Goal: Register for event/course

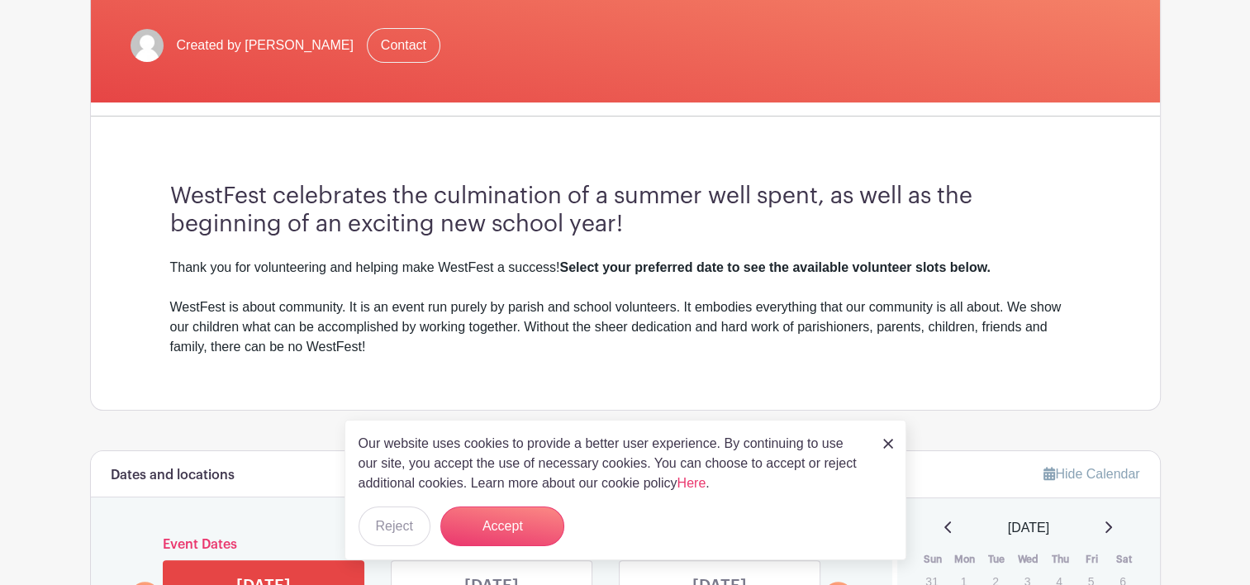
scroll to position [330, 0]
click at [397, 533] on button "Reject" at bounding box center [394, 526] width 72 height 40
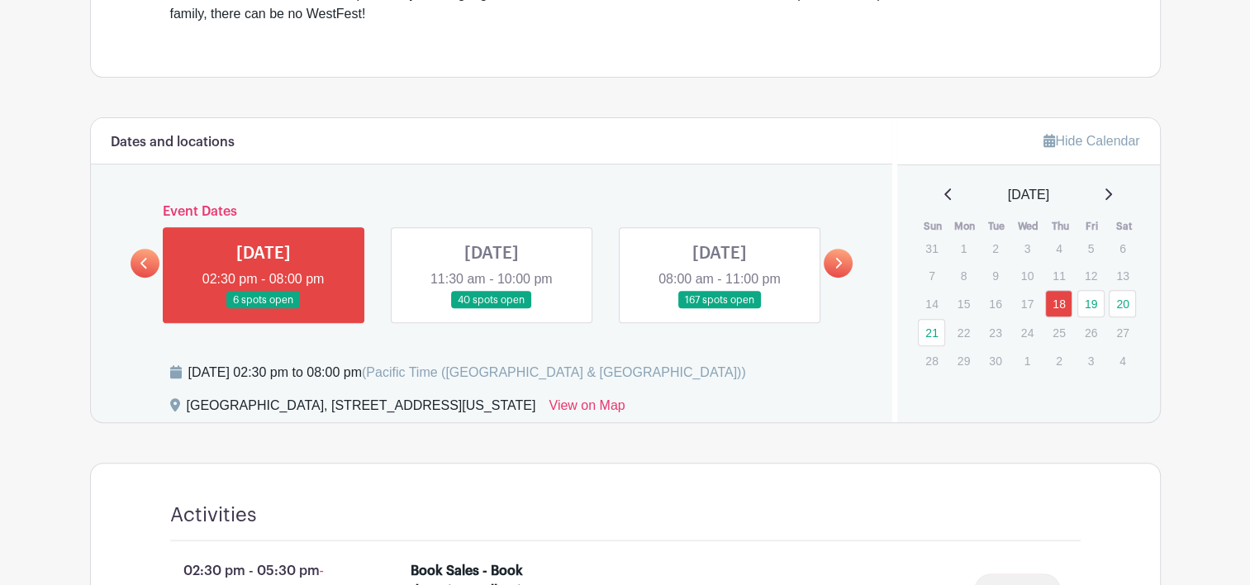
scroll to position [661, 0]
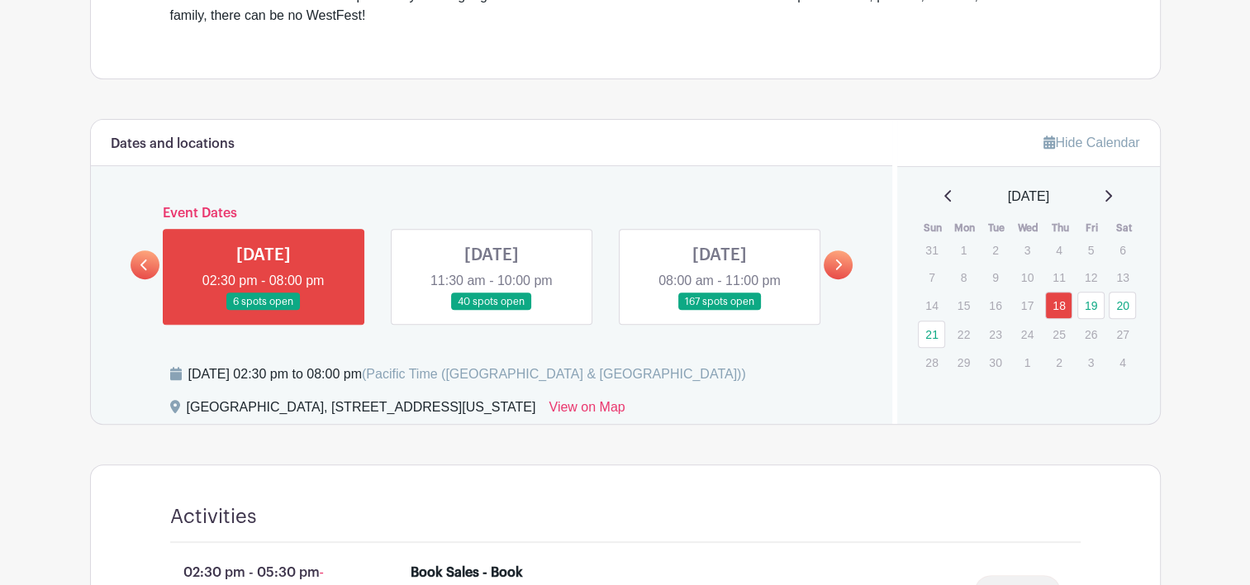
click at [491, 311] on link at bounding box center [491, 311] width 0 height 0
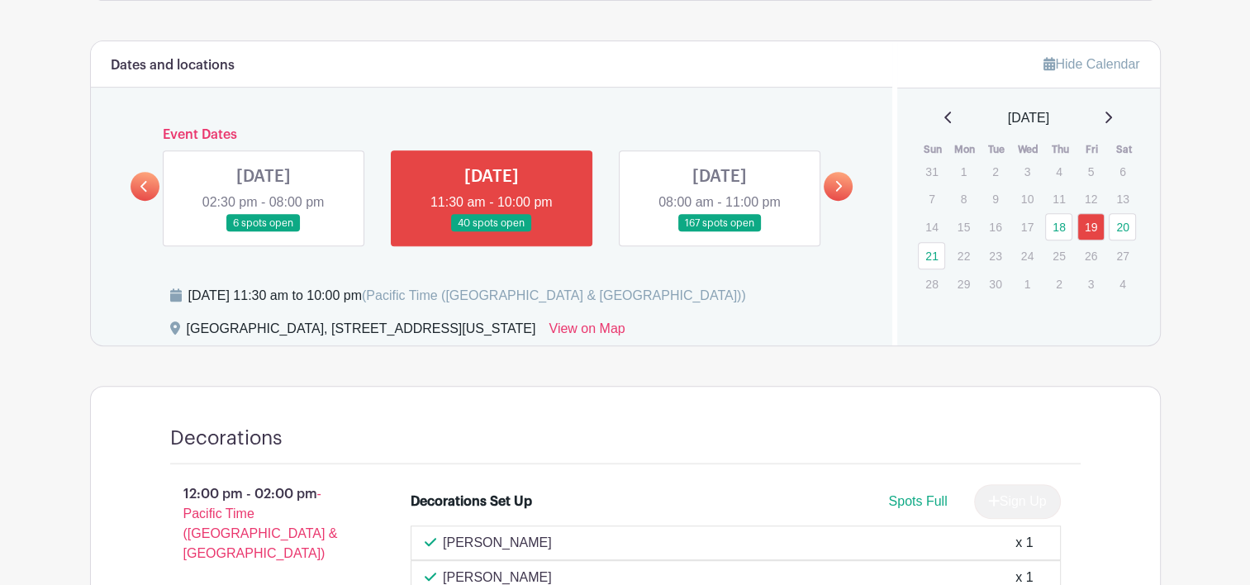
scroll to position [743, 0]
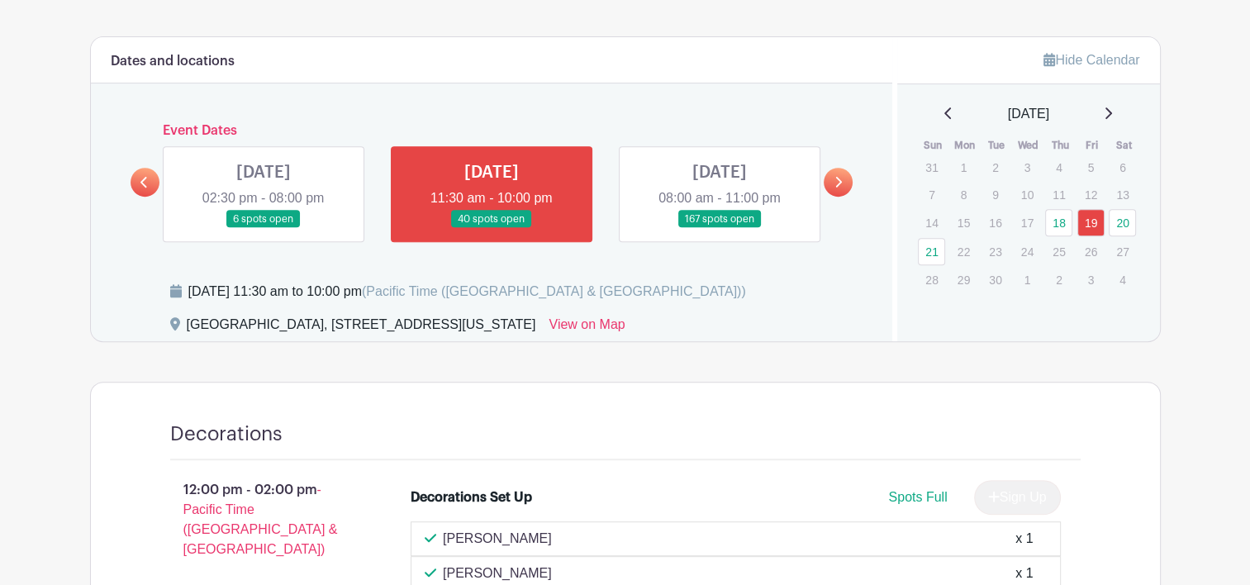
click at [719, 228] on link at bounding box center [719, 228] width 0 height 0
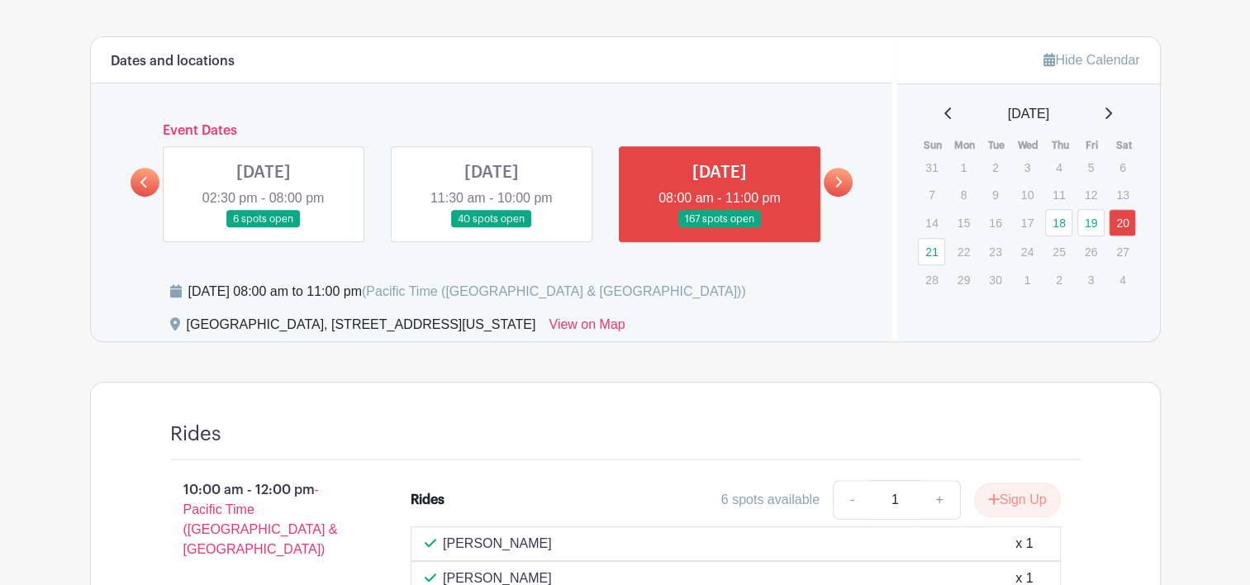
click at [719, 228] on link at bounding box center [719, 228] width 0 height 0
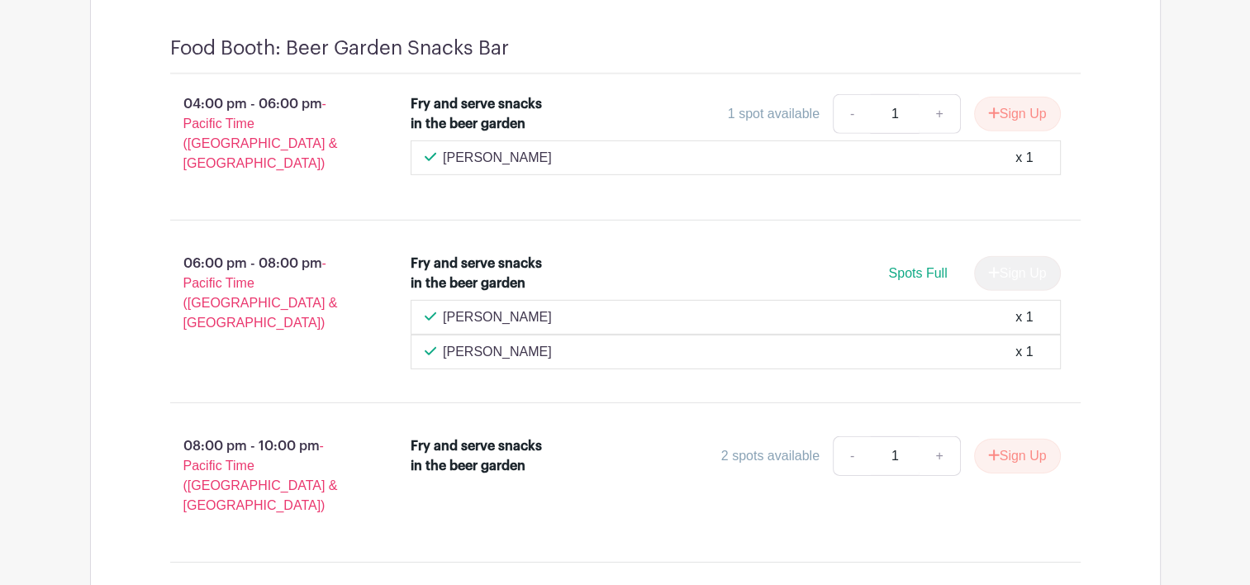
scroll to position [23853, 0]
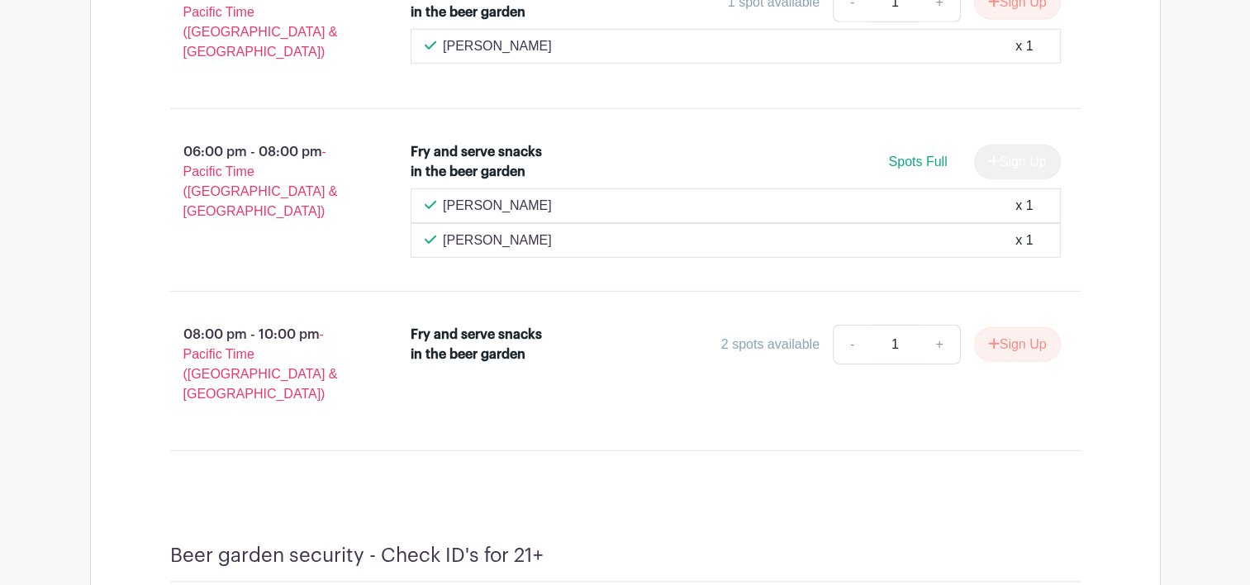
drag, startPoint x: 512, startPoint y: 278, endPoint x: 444, endPoint y: 282, distance: 68.7
copy p "[PERSON_NAME]"
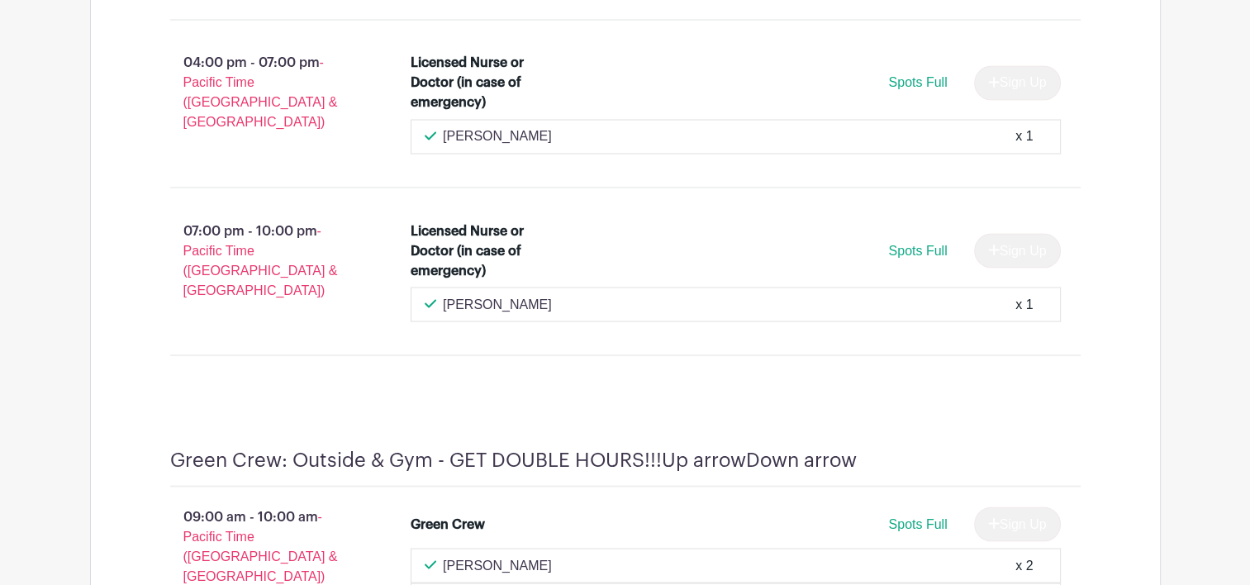
scroll to position [21541, 0]
